Goal: Information Seeking & Learning: Learn about a topic

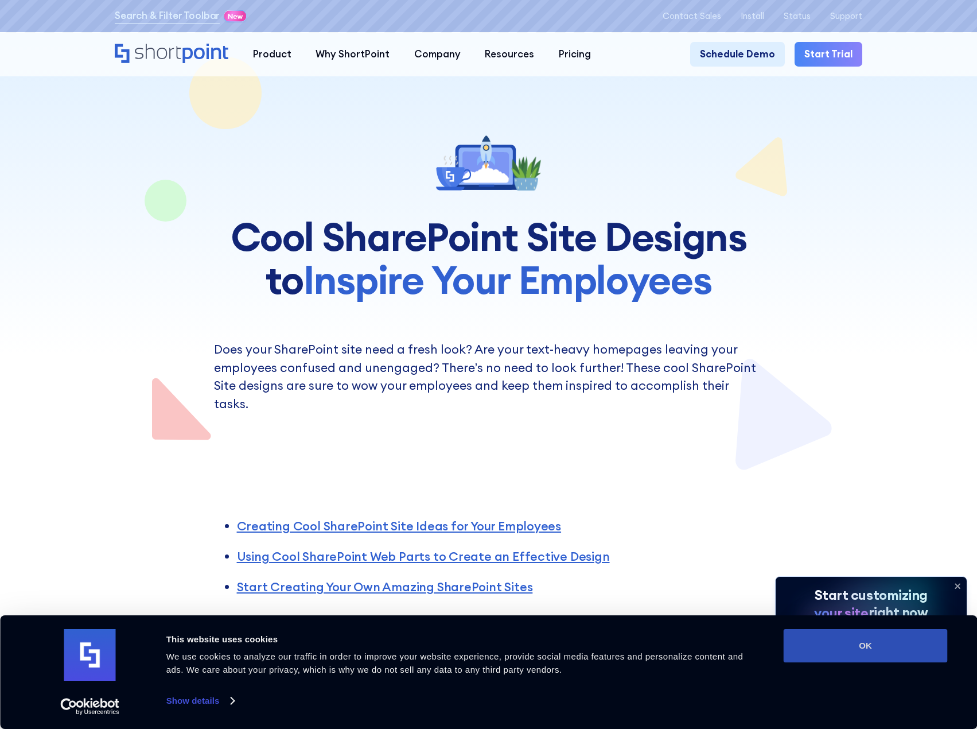
click at [823, 640] on button "OK" at bounding box center [866, 645] width 164 height 33
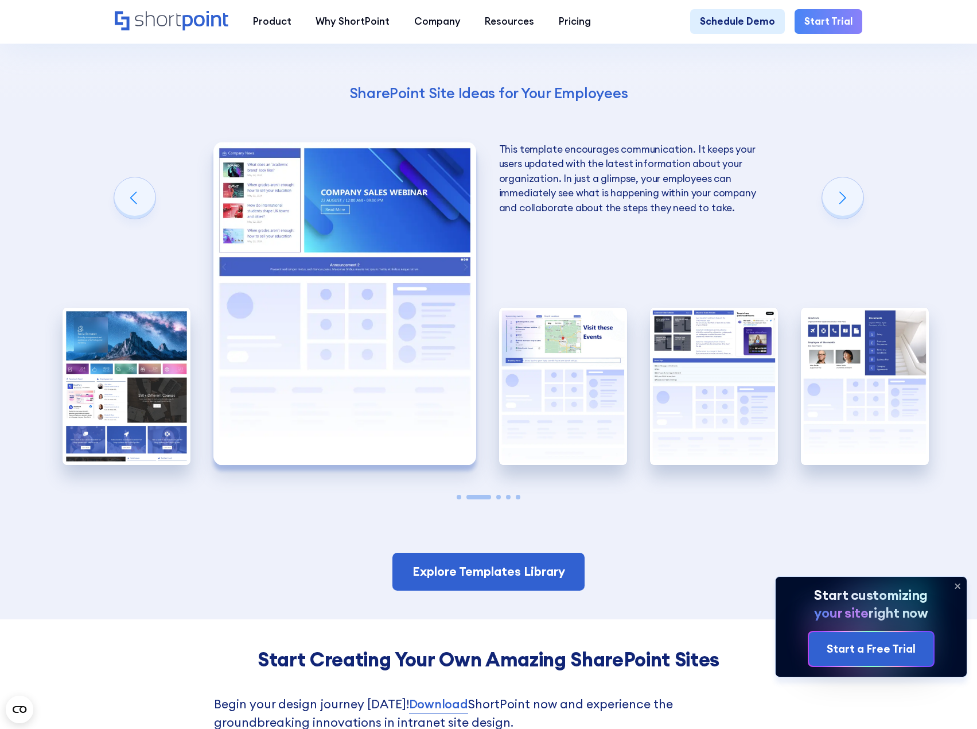
scroll to position [2123, 0]
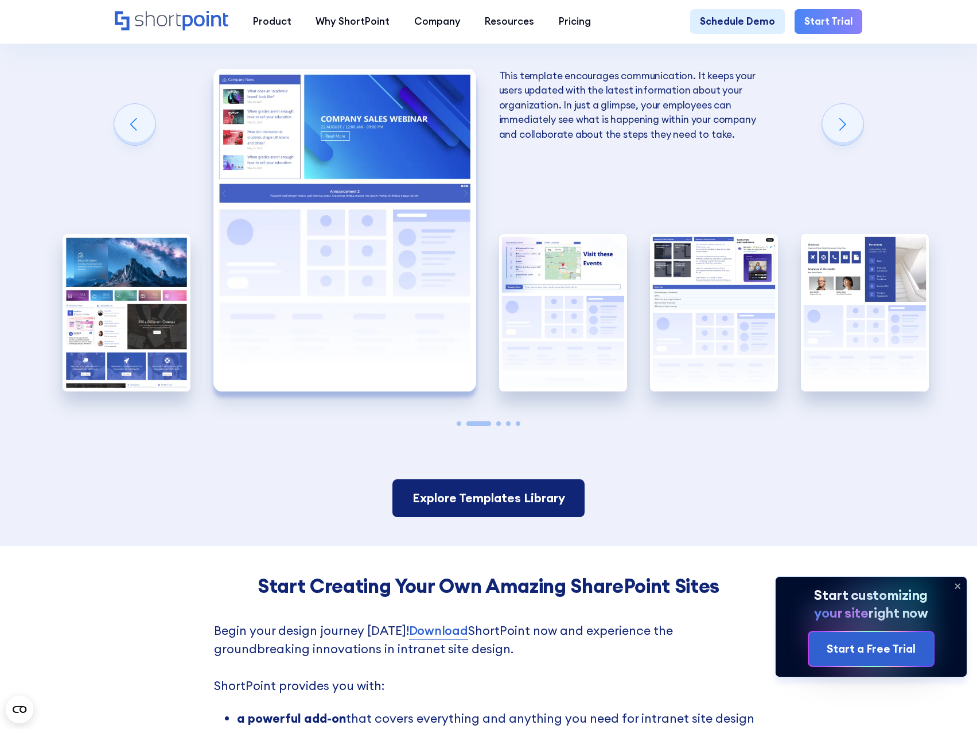
click at [554, 505] on link "Explore Templates Library" at bounding box center [488, 498] width 192 height 38
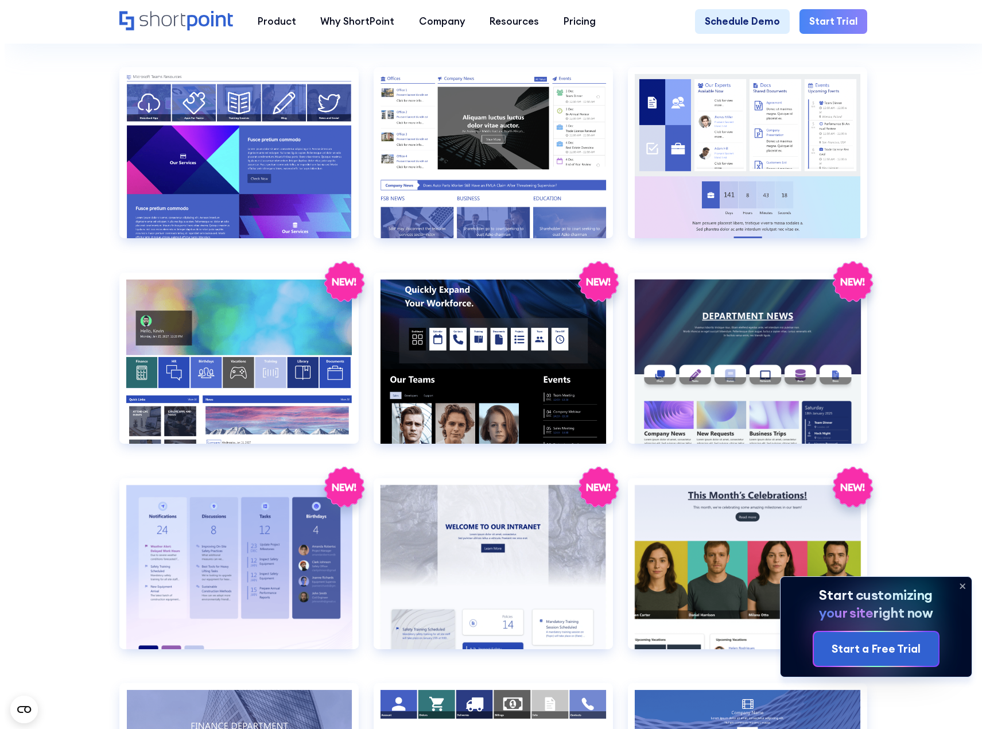
scroll to position [1721, 0]
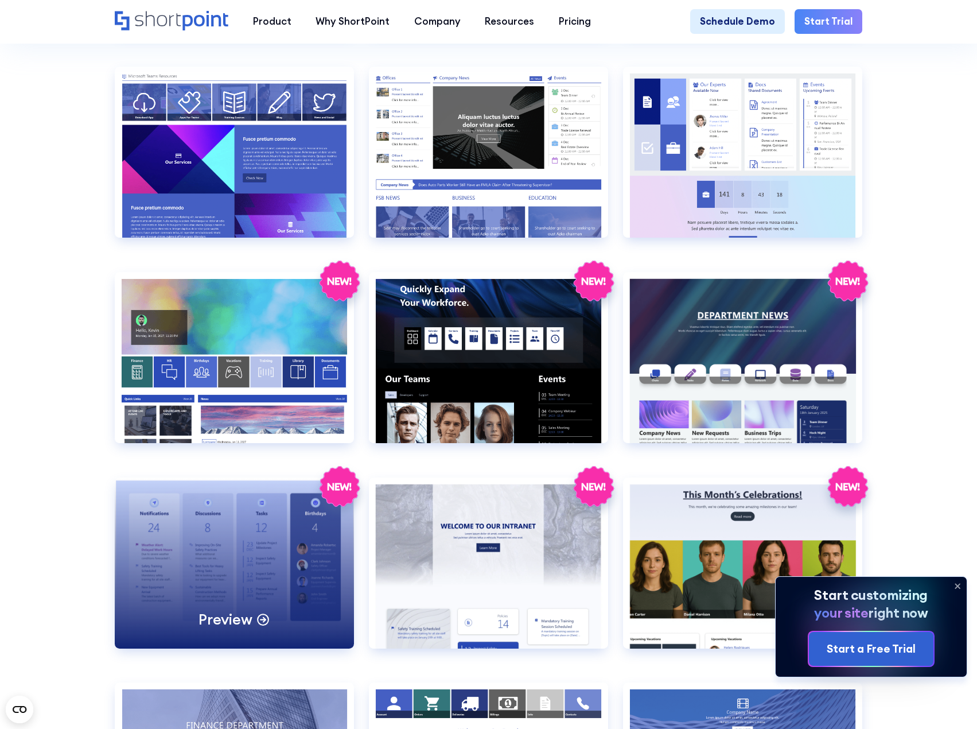
click at [248, 556] on div "Preview" at bounding box center [234, 562] width 239 height 171
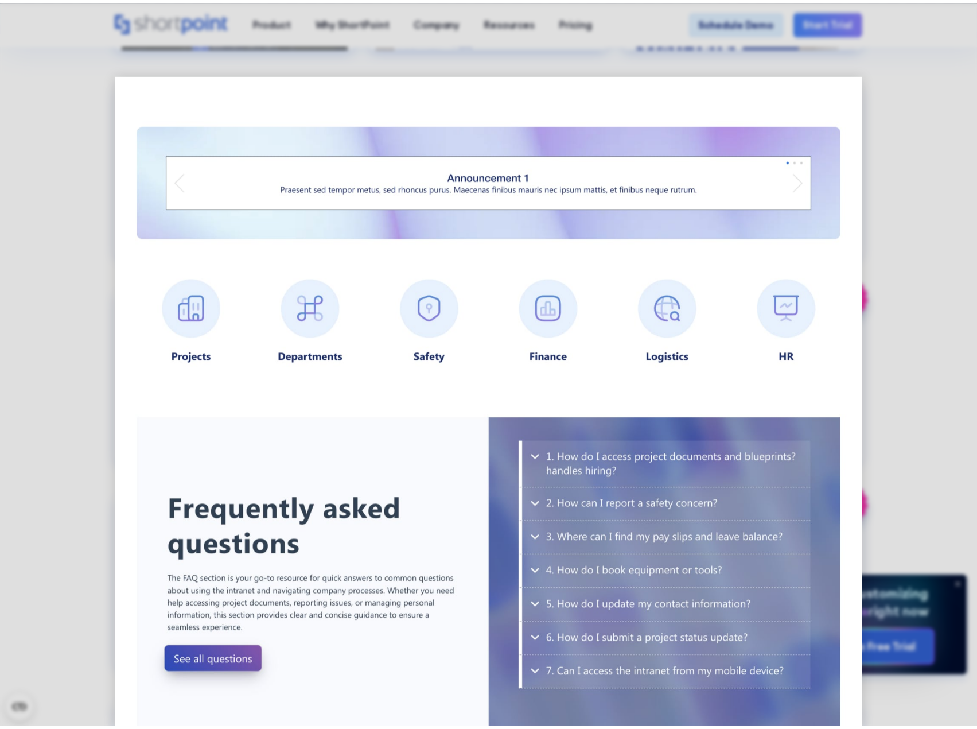
scroll to position [802, 0]
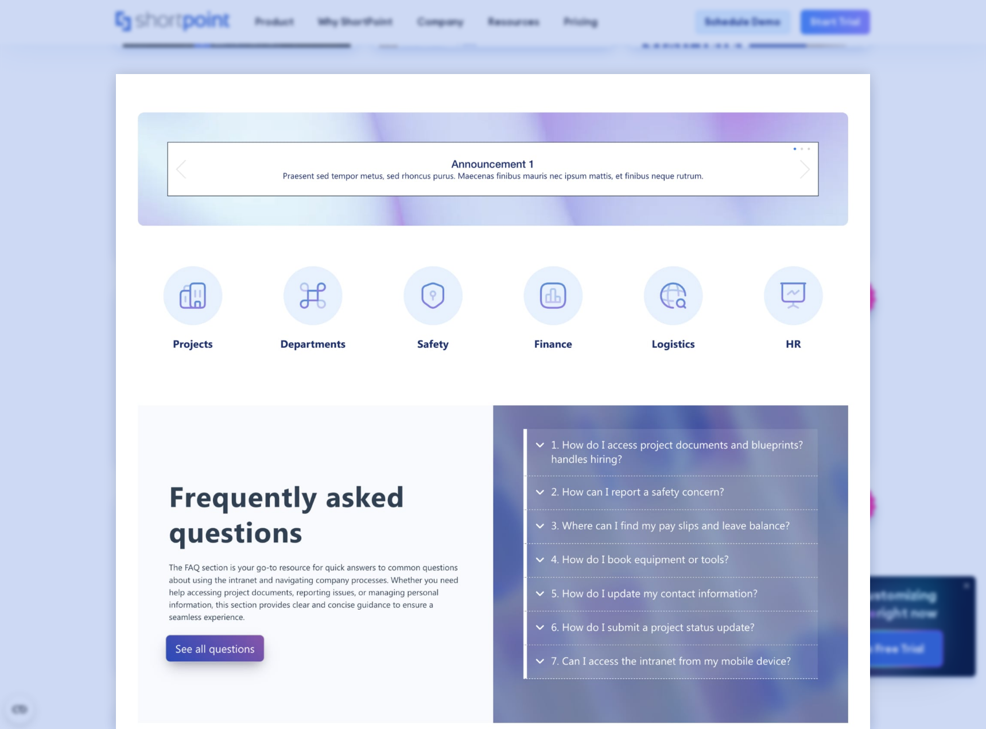
click at [904, 445] on div at bounding box center [493, 364] width 986 height 729
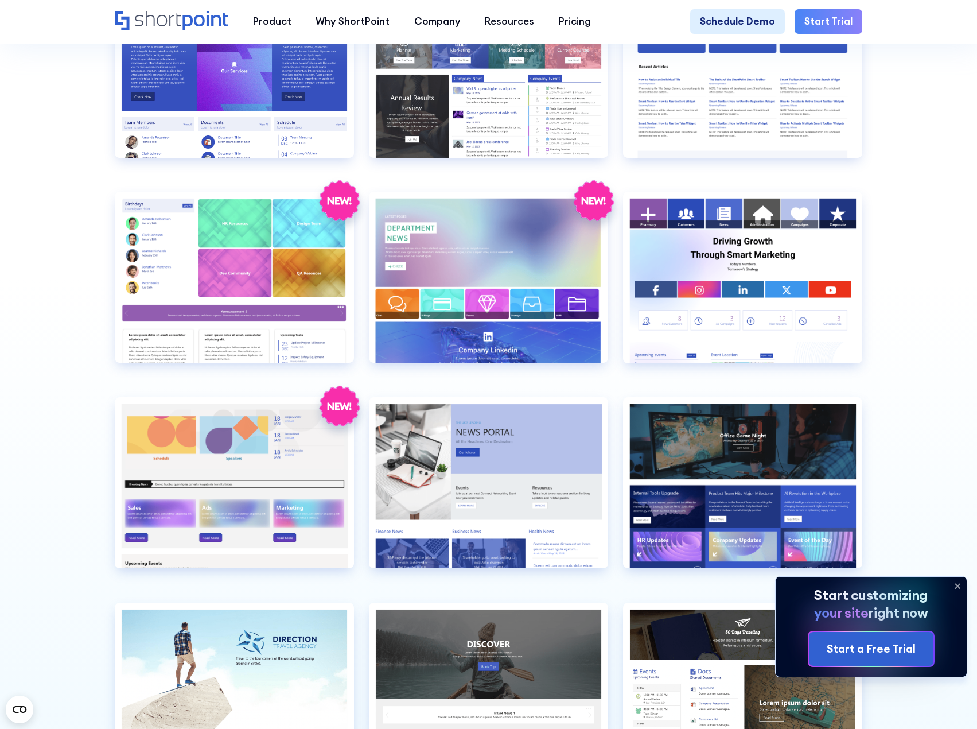
scroll to position [2639, 0]
